Goal: Information Seeking & Learning: Learn about a topic

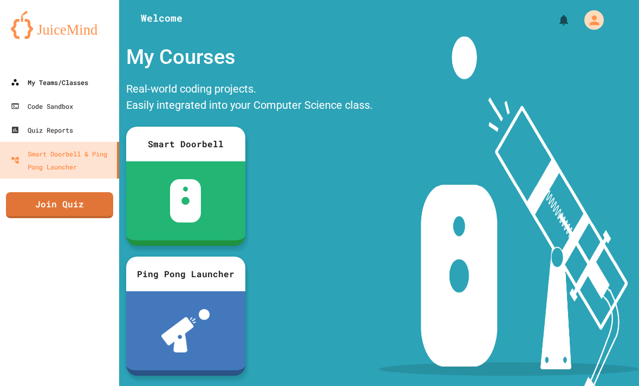
click at [79, 91] on link "My Teams/Classes" at bounding box center [59, 82] width 119 height 24
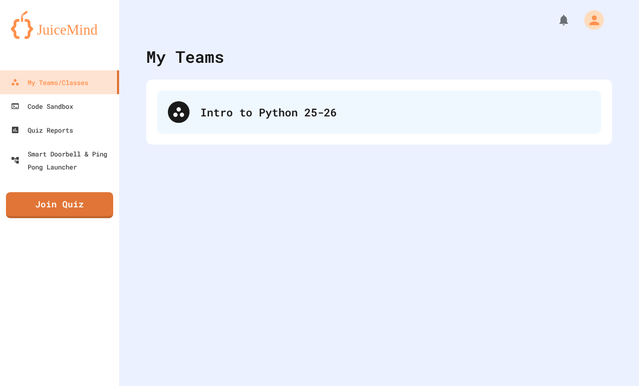
click at [254, 116] on div "Intro to Python 25-26" at bounding box center [395, 112] width 390 height 16
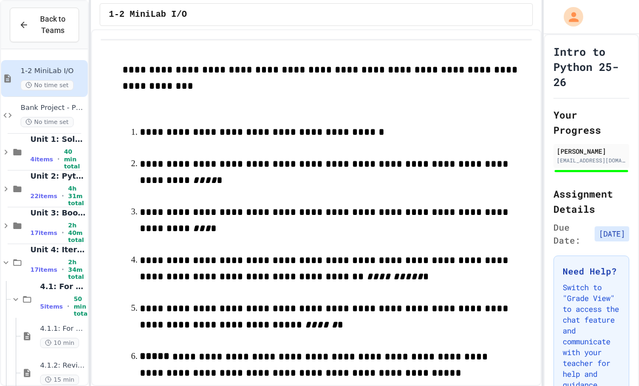
click at [570, 23] on icon "My Account" at bounding box center [574, 17] width 15 height 15
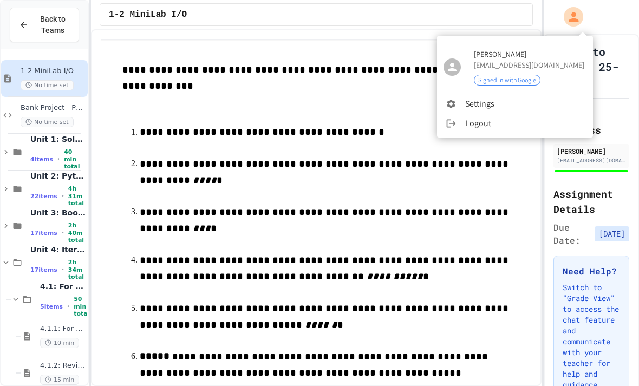
click at [428, 158] on div at bounding box center [319, 193] width 639 height 386
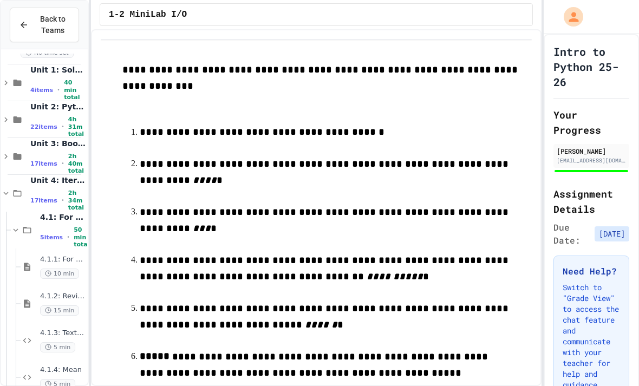
scroll to position [70, 0]
click at [21, 190] on icon at bounding box center [17, 193] width 13 height 10
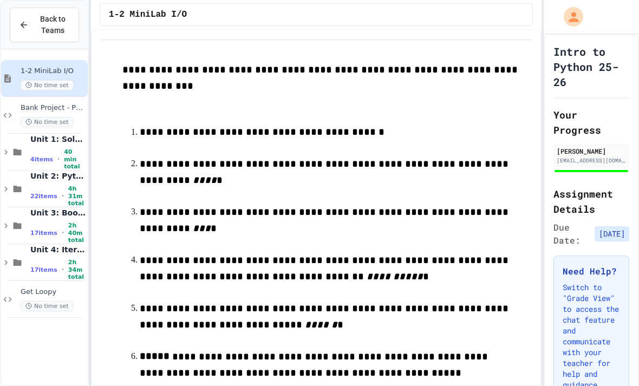
scroll to position [35, 0]
click at [32, 266] on span "17 items" at bounding box center [43, 269] width 27 height 7
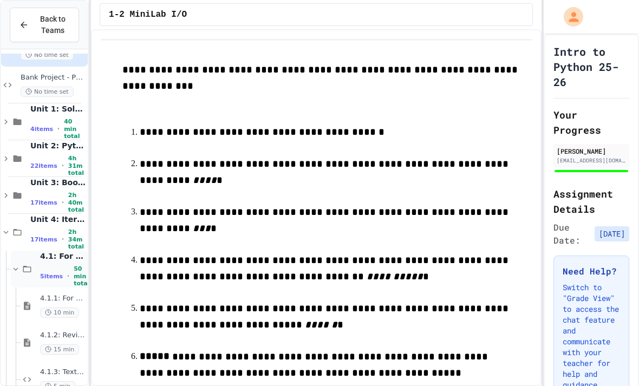
click at [28, 266] on icon at bounding box center [27, 269] width 8 height 6
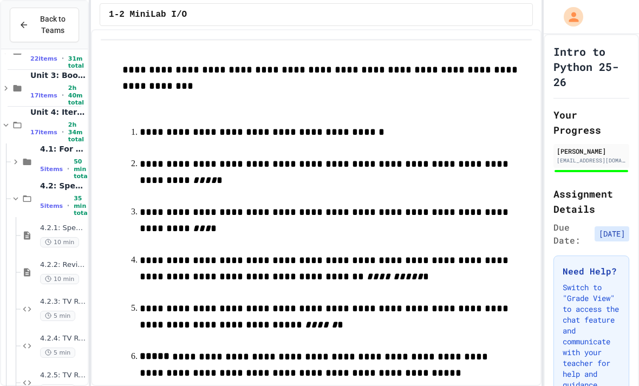
scroll to position [141, 0]
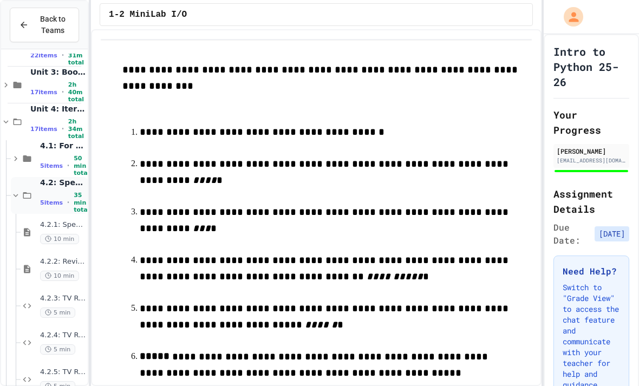
click at [60, 192] on div "5 items • 35 min total" at bounding box center [62, 203] width 45 height 22
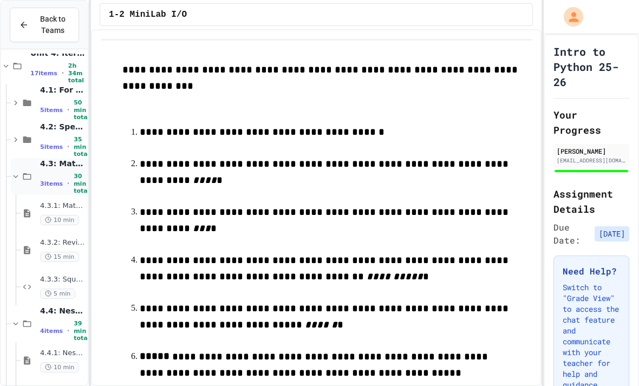
click at [39, 158] on div "4.3: Math with Loops 3 items • 30 min total" at bounding box center [49, 176] width 77 height 37
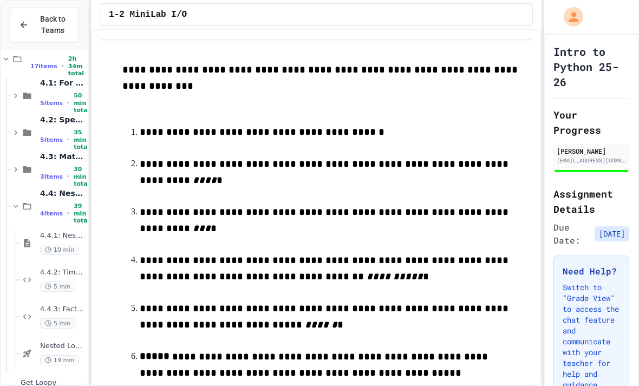
scroll to position [204, 0]
click at [64, 231] on div "4.4.1: Nested Loops 10 min" at bounding box center [62, 243] width 45 height 24
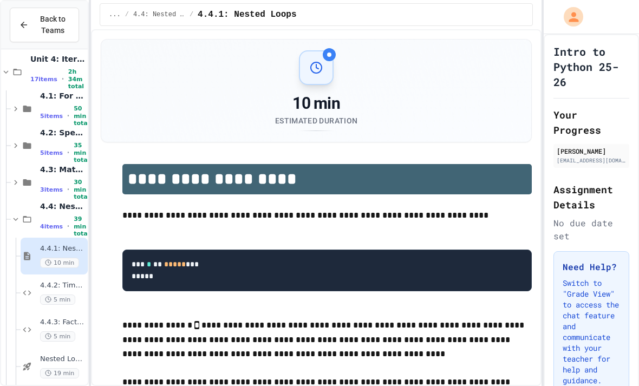
scroll to position [30, 0]
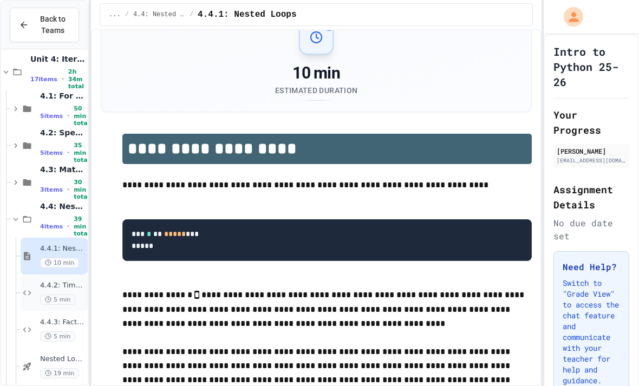
click at [60, 281] on div "4.4.2: Times Table 5 min" at bounding box center [62, 293] width 45 height 24
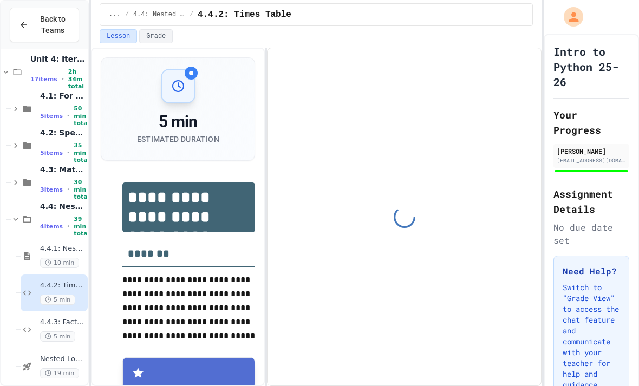
scroll to position [90, 0]
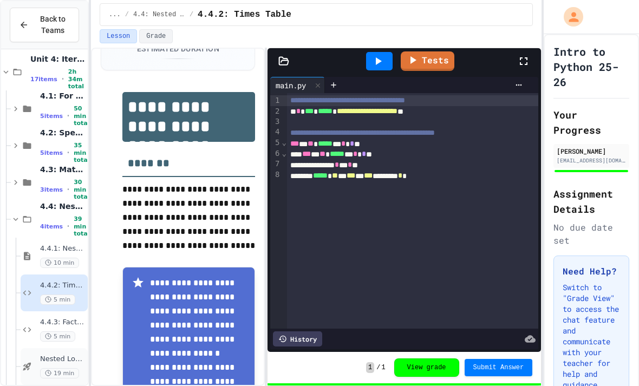
click at [56, 355] on div "Nested Loops - Quiz 19 min" at bounding box center [62, 367] width 45 height 24
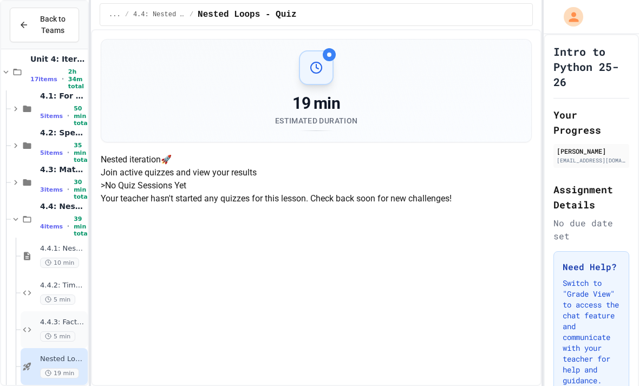
click at [58, 331] on span "5 min" at bounding box center [57, 336] width 35 height 10
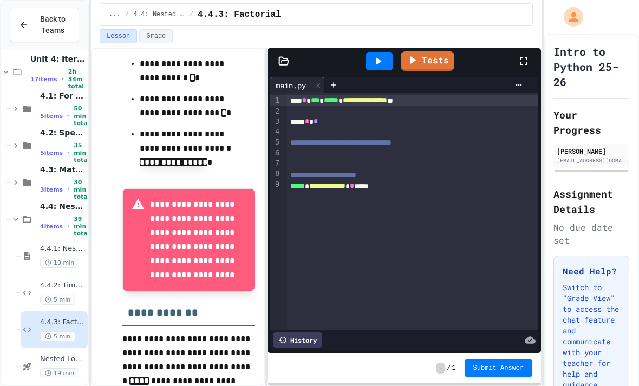
scroll to position [717, 0]
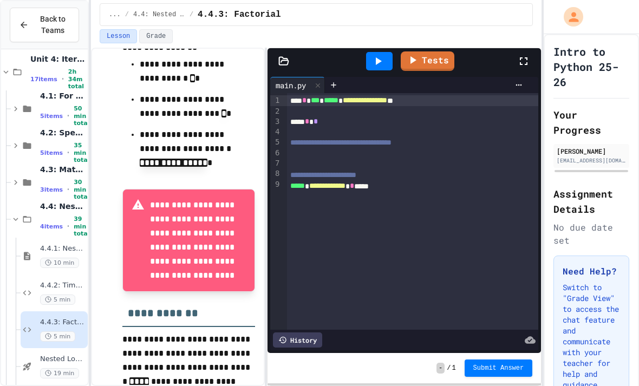
click at [305, 357] on div "- / 1 Submit Answer" at bounding box center [405, 368] width 274 height 30
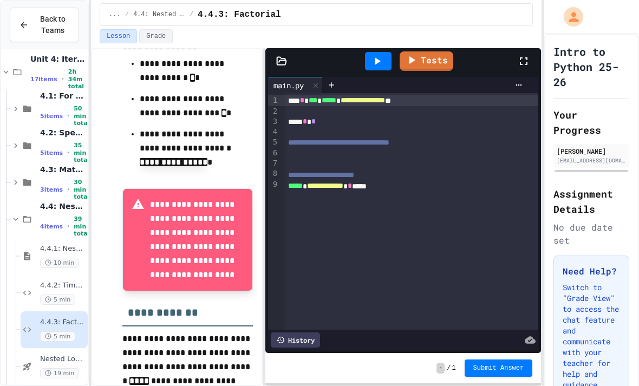
scroll to position [731, 0]
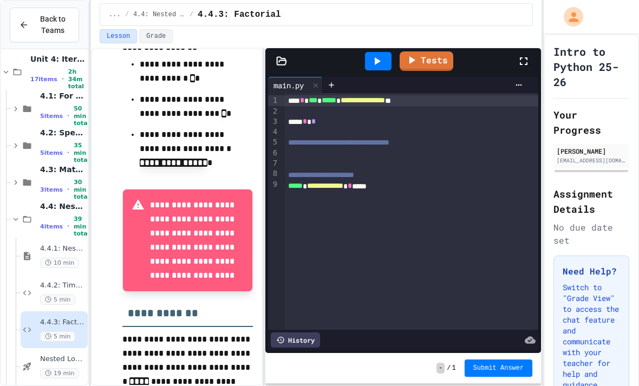
click at [373, 11] on div "... / 4.4: Nested Loops / 4.4.3: Factorial" at bounding box center [316, 14] width 415 height 13
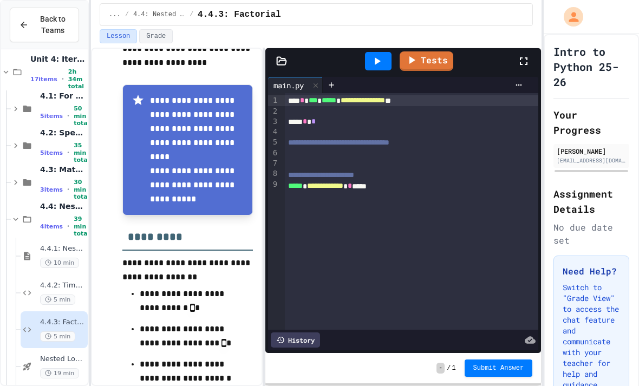
click at [415, 58] on icon at bounding box center [411, 60] width 13 height 13
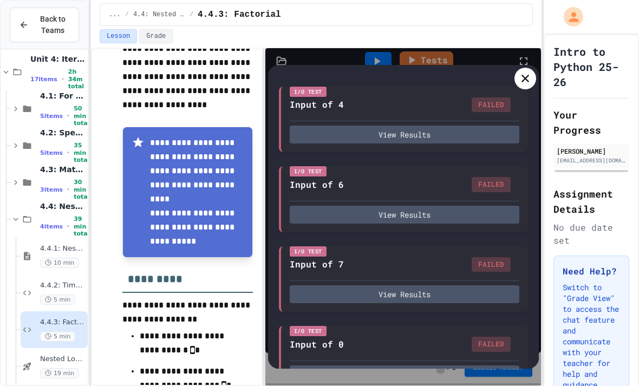
scroll to position [70, 0]
click at [519, 77] on icon at bounding box center [525, 78] width 13 height 13
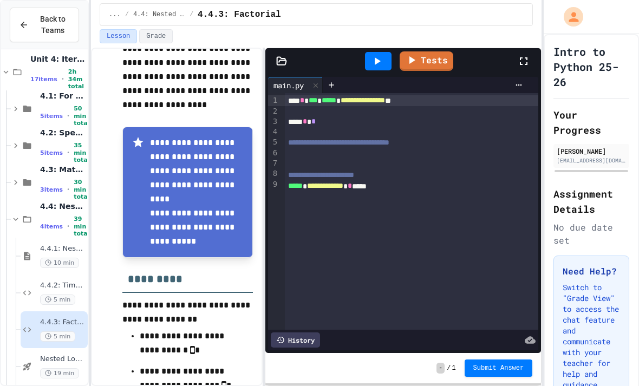
click at [289, 99] on div "**********" at bounding box center [412, 100] width 254 height 11
click at [289, 98] on div "**********" at bounding box center [412, 100] width 254 height 11
click at [297, 99] on div "**********" at bounding box center [412, 100] width 254 height 11
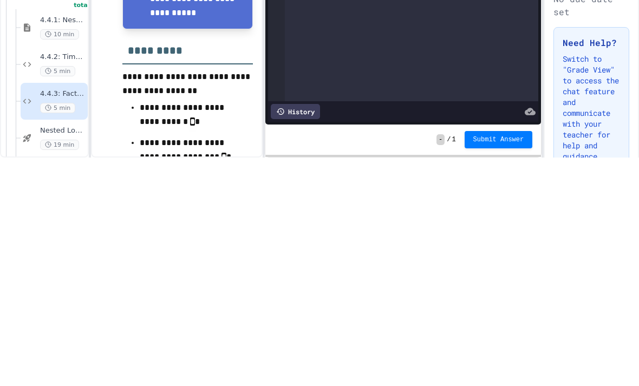
scroll to position [22, 0]
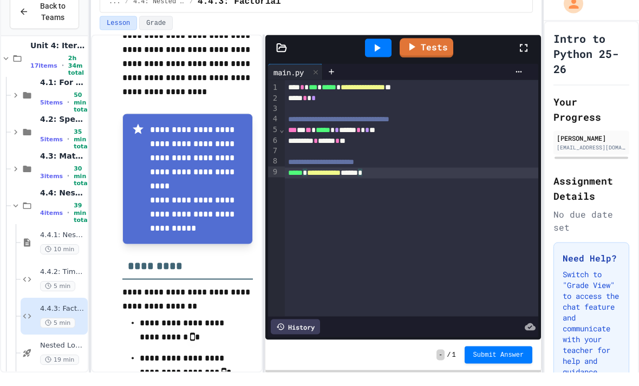
click at [423, 51] on link "Tests" at bounding box center [427, 60] width 54 height 19
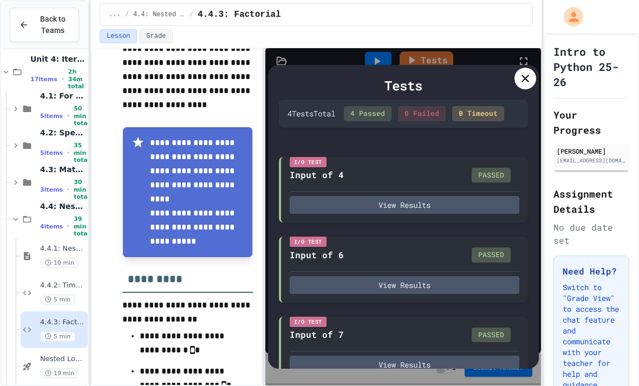
scroll to position [0, 0]
click at [522, 72] on icon at bounding box center [525, 78] width 13 height 13
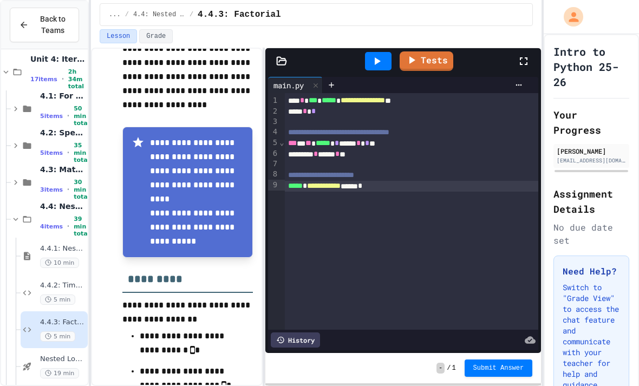
click at [386, 52] on div at bounding box center [378, 61] width 27 height 18
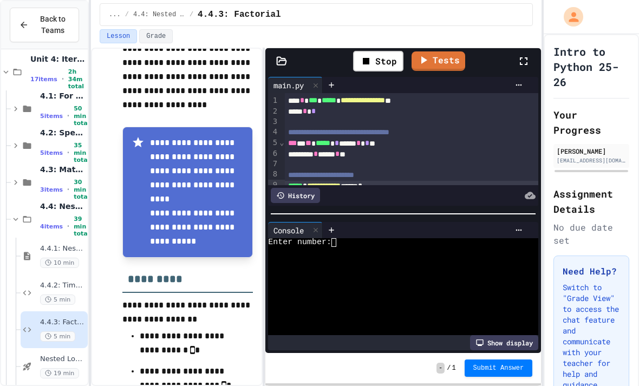
click at [335, 247] on div at bounding box center [397, 251] width 258 height 9
click at [375, 57] on icon at bounding box center [378, 61] width 6 height 8
click at [355, 238] on div "Enter number:" at bounding box center [397, 242] width 258 height 9
click at [391, 238] on div "Enter number: 10364720" at bounding box center [397, 242] width 258 height 9
click at [382, 51] on div "Stop" at bounding box center [378, 61] width 50 height 21
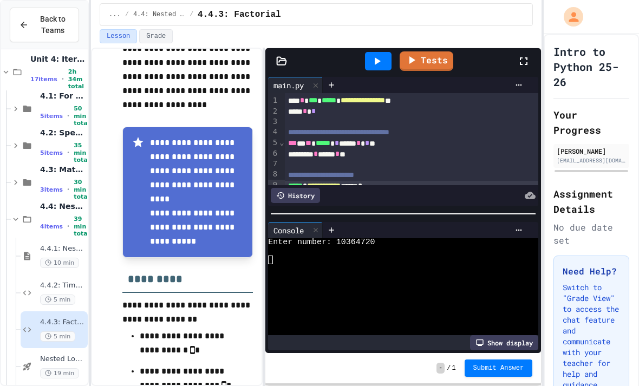
click at [520, 62] on icon at bounding box center [523, 61] width 13 height 13
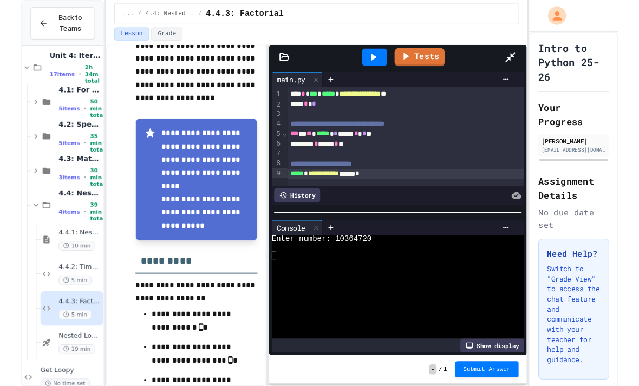
scroll to position [180, 0]
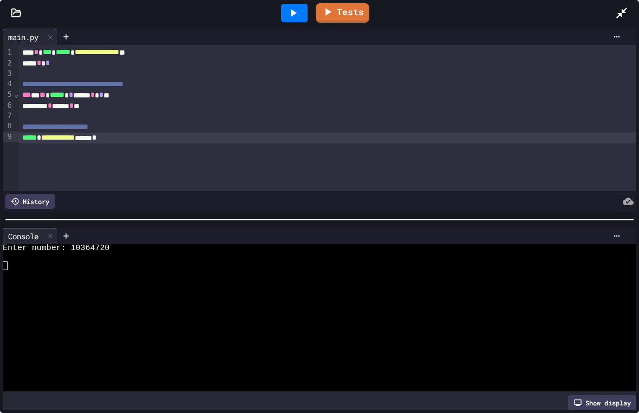
click at [75, 269] on div at bounding box center [315, 266] width 624 height 9
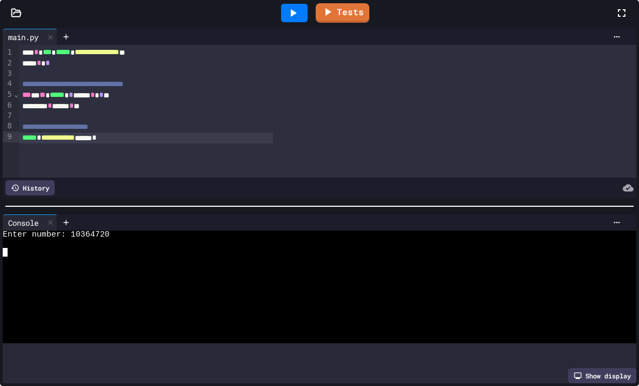
scroll to position [35, 0]
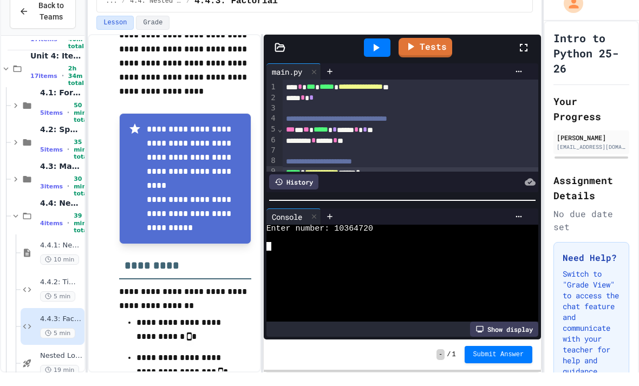
click at [378, 55] on icon at bounding box center [375, 61] width 13 height 13
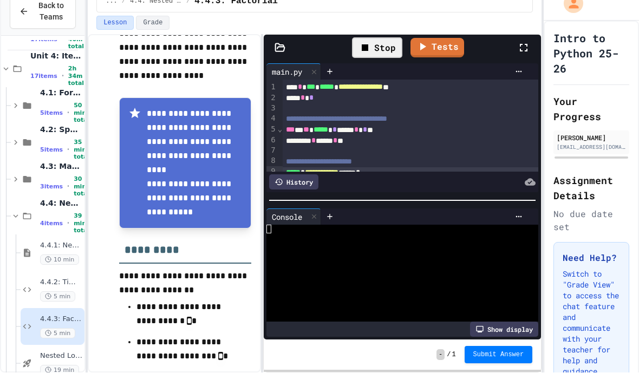
scroll to position [475, 0]
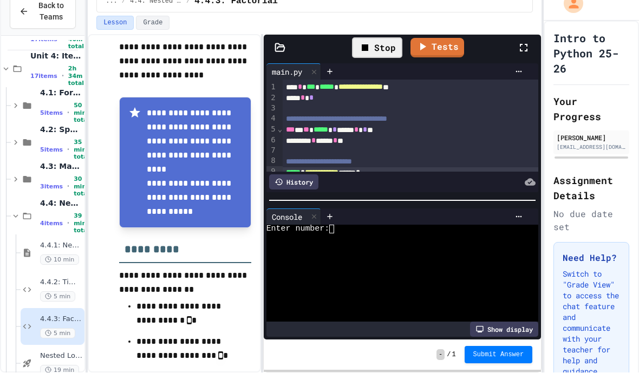
click at [350, 238] on div "Enter number:" at bounding box center [397, 242] width 263 height 9
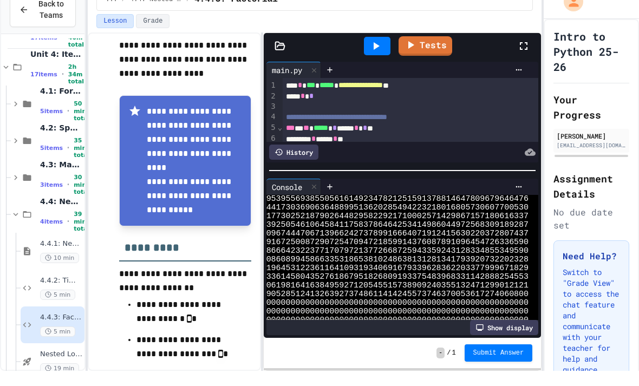
scroll to position [527, 0]
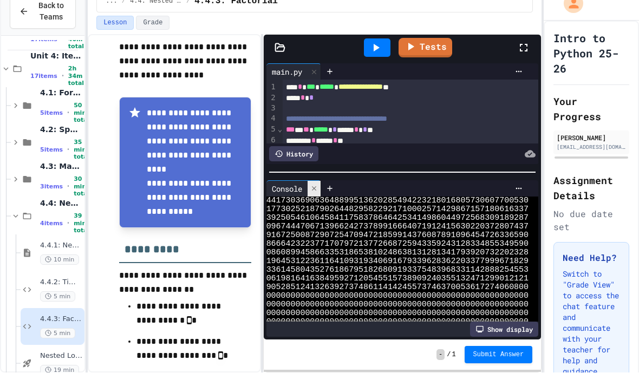
click at [309, 194] on div at bounding box center [314, 202] width 13 height 16
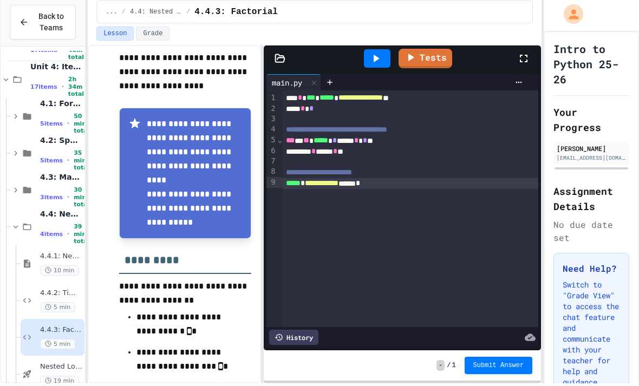
scroll to position [14, 0]
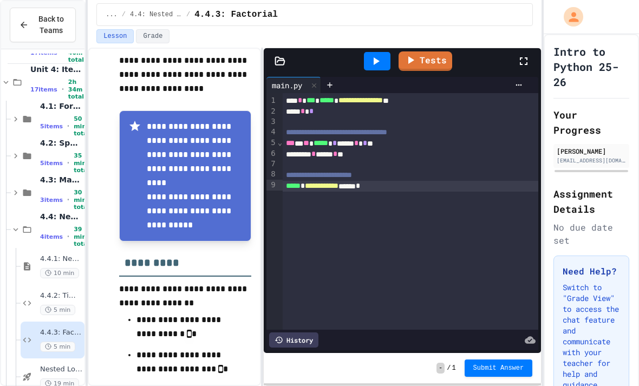
click at [494, 377] on button "Submit Answer" at bounding box center [499, 368] width 68 height 17
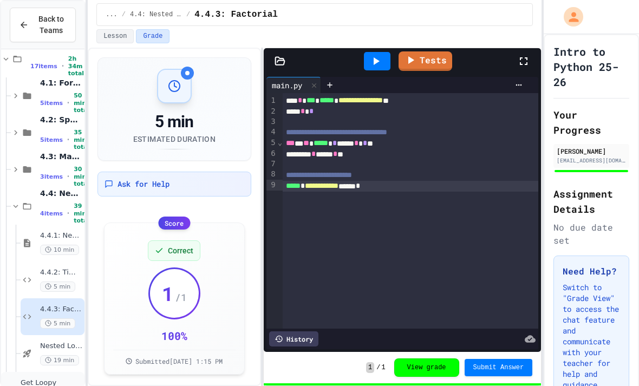
click at [54, 379] on div "Get Loopy No time set" at bounding box center [52, 391] width 62 height 24
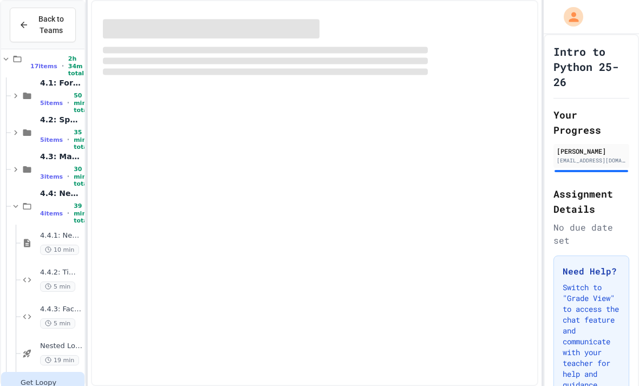
scroll to position [191, 0]
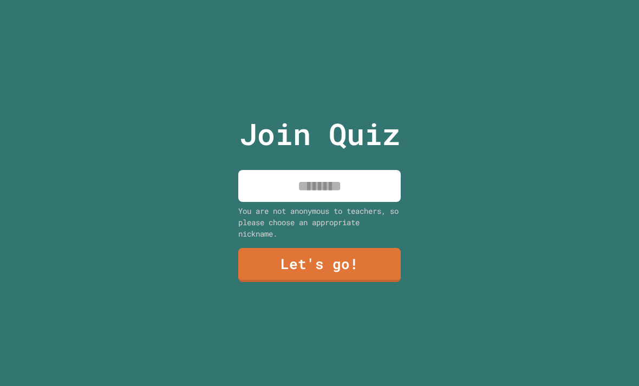
click at [360, 194] on input at bounding box center [319, 186] width 162 height 32
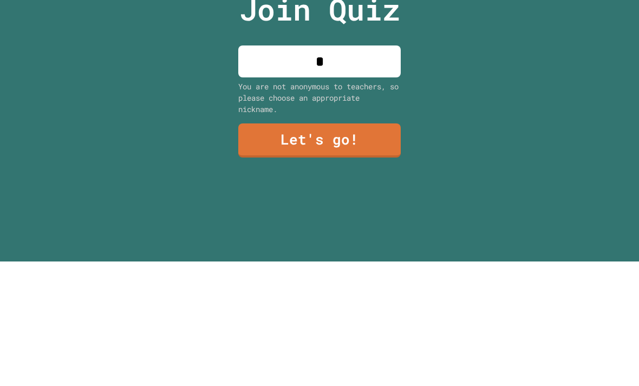
type input "**"
click at [365, 248] on link "Let's go!" at bounding box center [319, 265] width 162 height 34
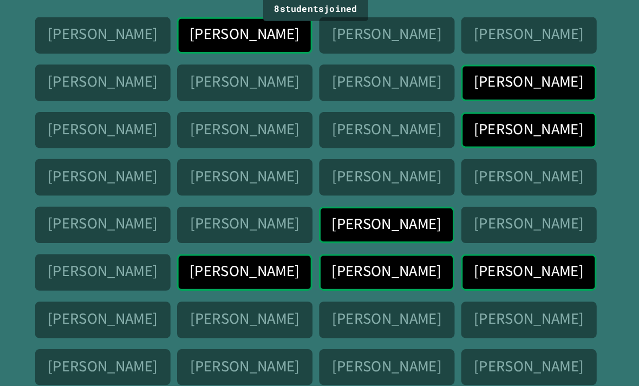
scroll to position [28, 0]
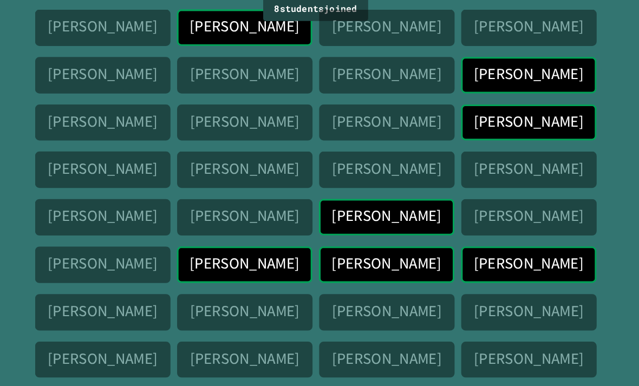
click at [368, 253] on p "Preston Sheline" at bounding box center [388, 261] width 107 height 17
click at [386, 253] on p "[PERSON_NAME]" at bounding box center [388, 261] width 107 height 17
click at [368, 245] on div "[PERSON_NAME]" at bounding box center [389, 263] width 133 height 36
click at [362, 253] on p "[PERSON_NAME]" at bounding box center [388, 261] width 107 height 17
click at [379, 245] on div "[PERSON_NAME]" at bounding box center [389, 265] width 133 height 40
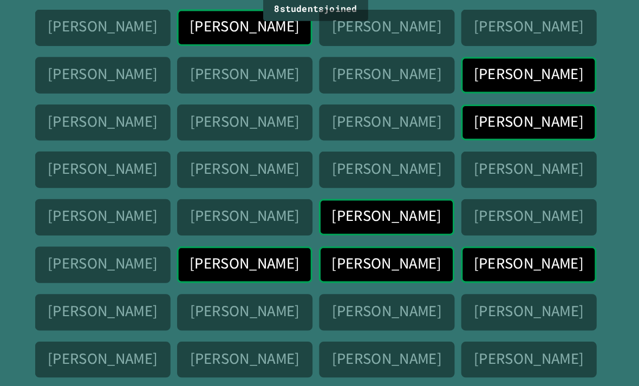
click at [431, 206] on p "[PERSON_NAME]" at bounding box center [388, 214] width 107 height 17
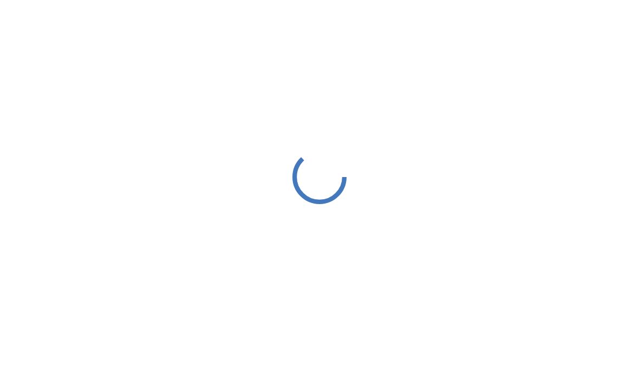
scroll to position [8, 0]
